Goal: Information Seeking & Learning: Learn about a topic

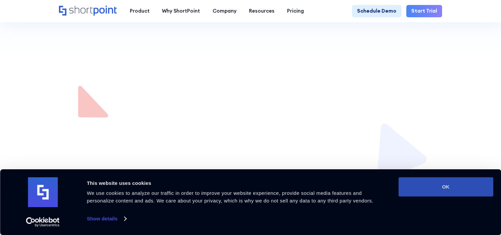
click at [417, 184] on button "OK" at bounding box center [446, 186] width 95 height 19
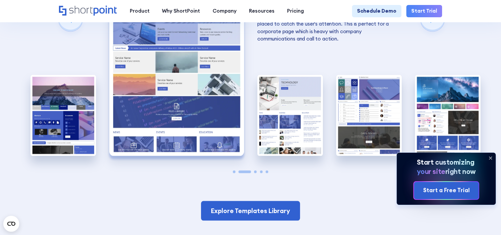
scroll to position [1392, 0]
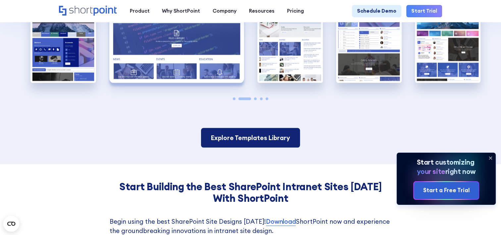
click at [269, 146] on link "Explore Templates Library" at bounding box center [250, 138] width 99 height 20
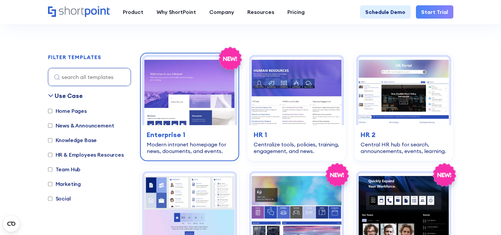
scroll to position [199, 0]
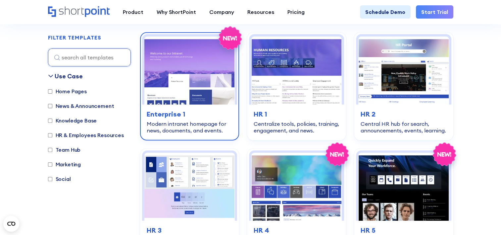
click at [184, 88] on img at bounding box center [189, 70] width 90 height 68
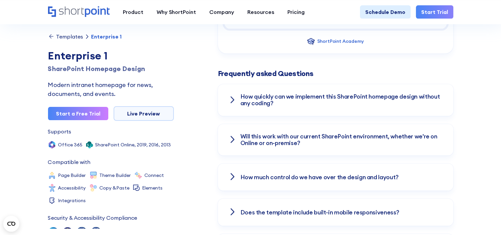
scroll to position [906, 0]
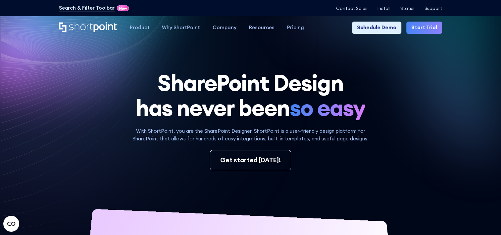
scroll to position [33, 0]
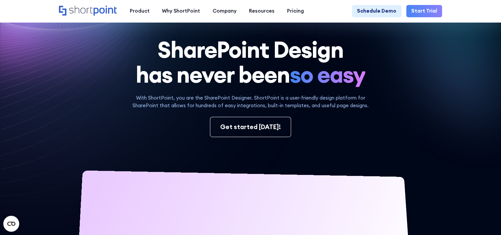
click at [428, 13] on link "Start Trial" at bounding box center [425, 11] width 36 height 13
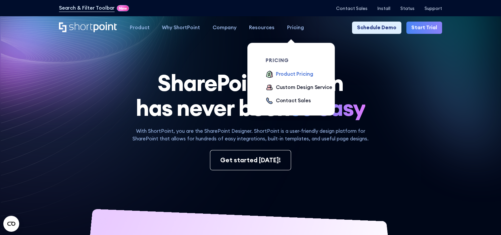
click at [285, 77] on div "Product Pricing" at bounding box center [294, 74] width 37 height 8
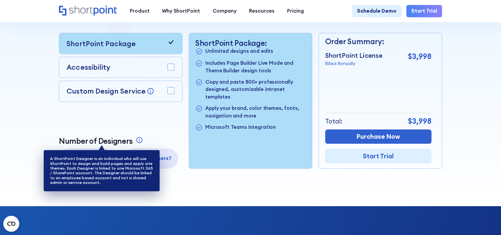
scroll to position [133, 0]
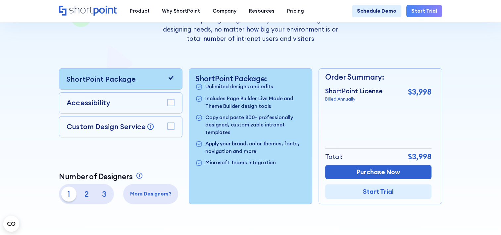
click at [98, 195] on p "3" at bounding box center [103, 193] width 15 height 15
click at [79, 197] on p "2" at bounding box center [86, 193] width 15 height 15
click at [68, 197] on p "1" at bounding box center [68, 193] width 15 height 15
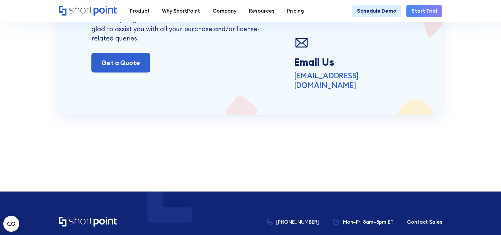
scroll to position [1590, 0]
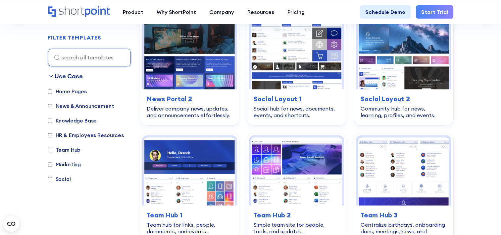
scroll to position [888, 0]
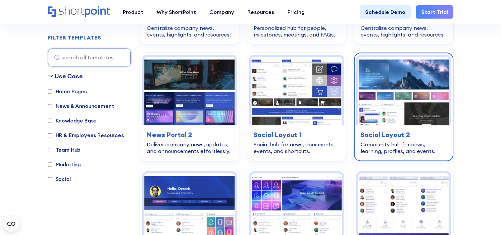
click at [414, 91] on img at bounding box center [404, 91] width 90 height 68
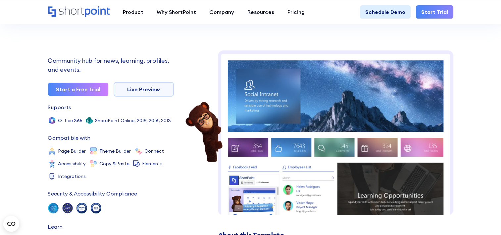
drag, startPoint x: 265, startPoint y: 158, endPoint x: 151, endPoint y: 3, distance: 192.4
